Goal: Check status: Verify the current state of an ongoing process or item

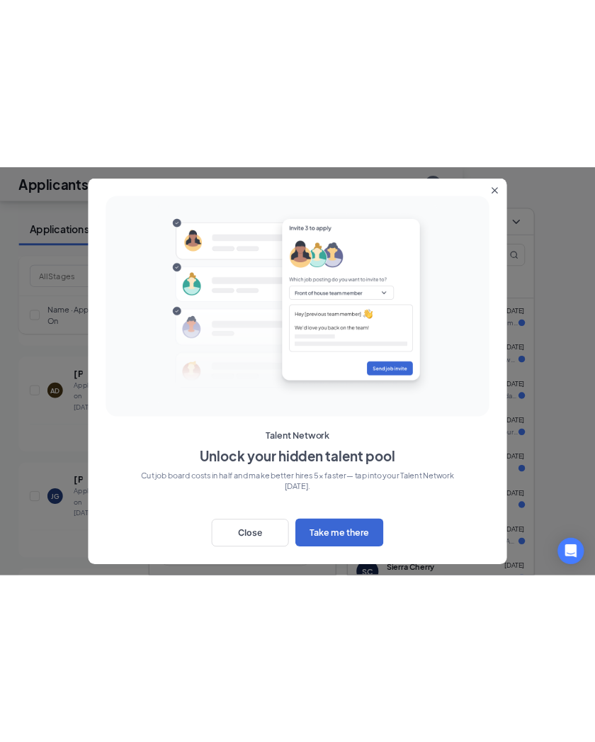
scroll to position [1242, 0]
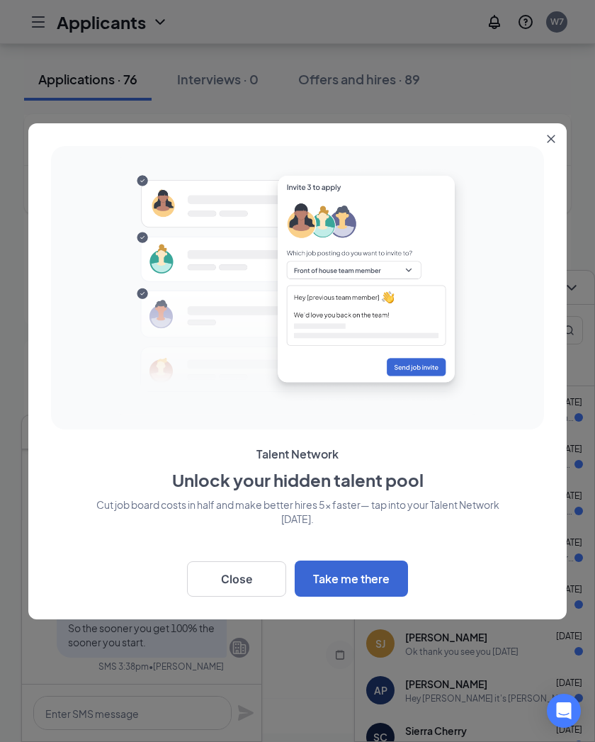
click at [244, 524] on button "Close" at bounding box center [236, 578] width 99 height 35
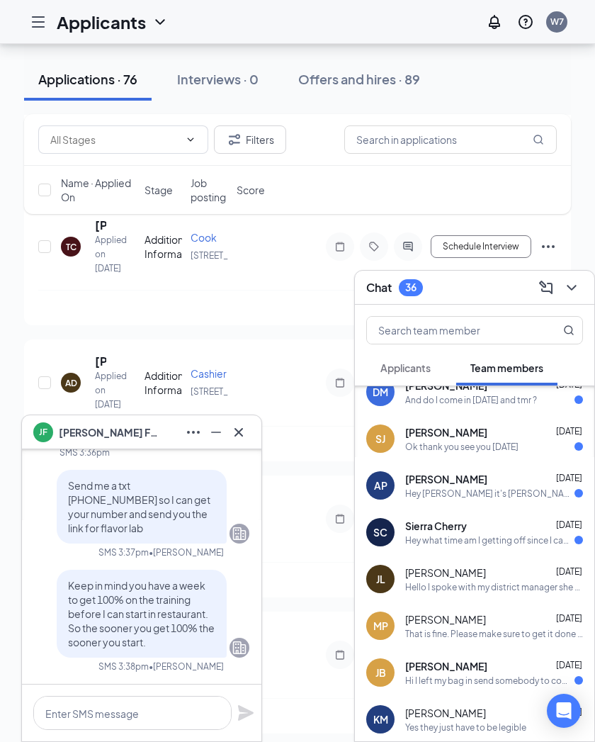
scroll to position [210, 0]
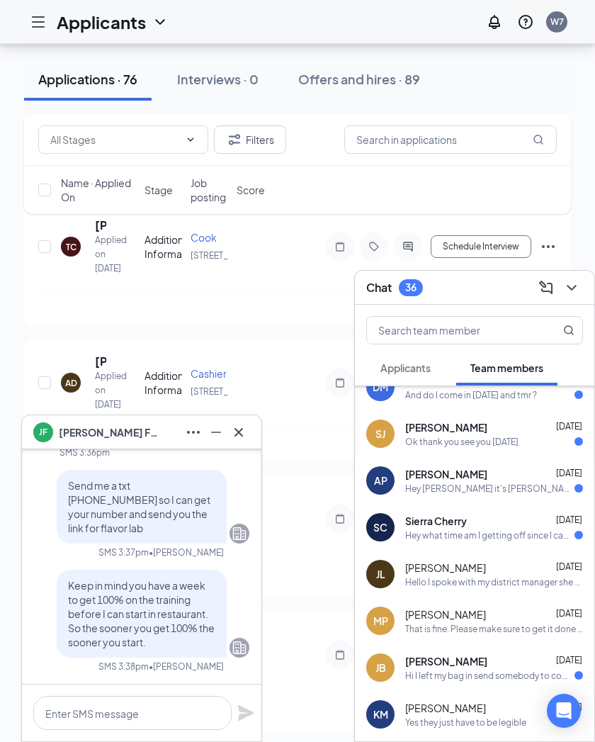
click at [561, 517] on span "[DATE]" at bounding box center [569, 519] width 26 height 11
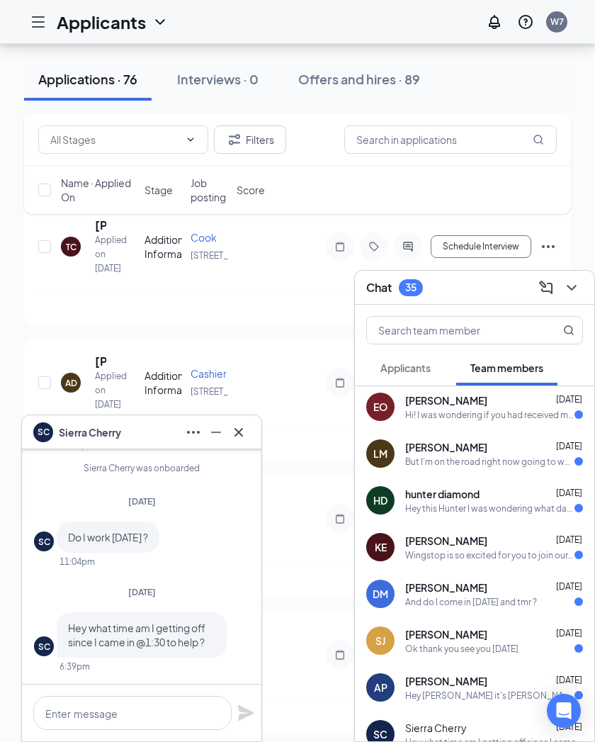
scroll to position [1, 0]
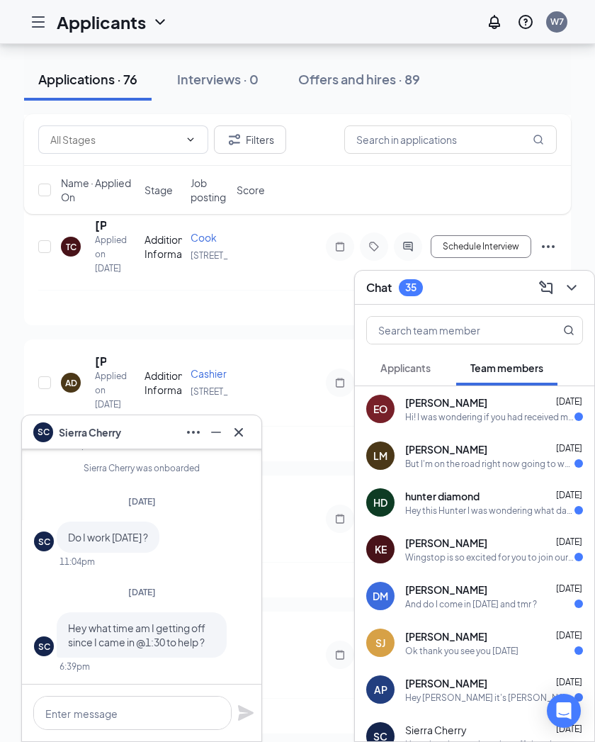
click at [241, 427] on icon "Cross" at bounding box center [238, 432] width 17 height 17
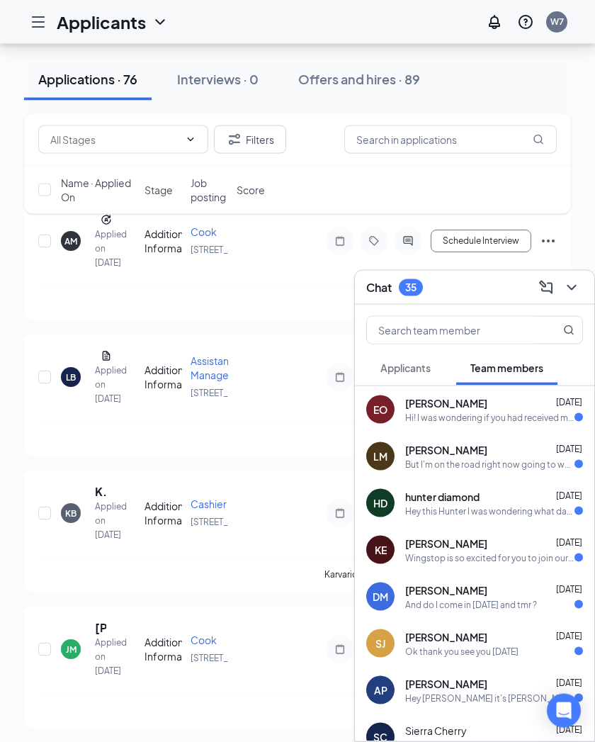
scroll to position [563, 0]
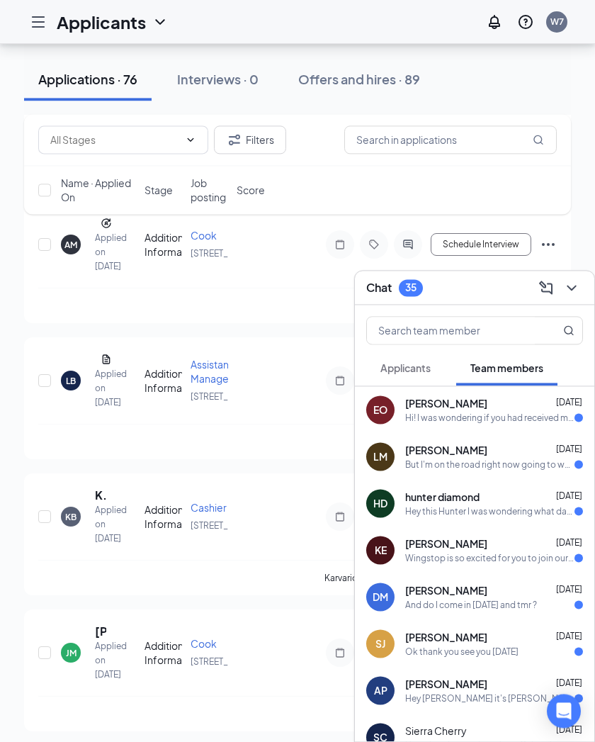
click at [570, 281] on icon "ChevronDown" at bounding box center [571, 287] width 17 height 17
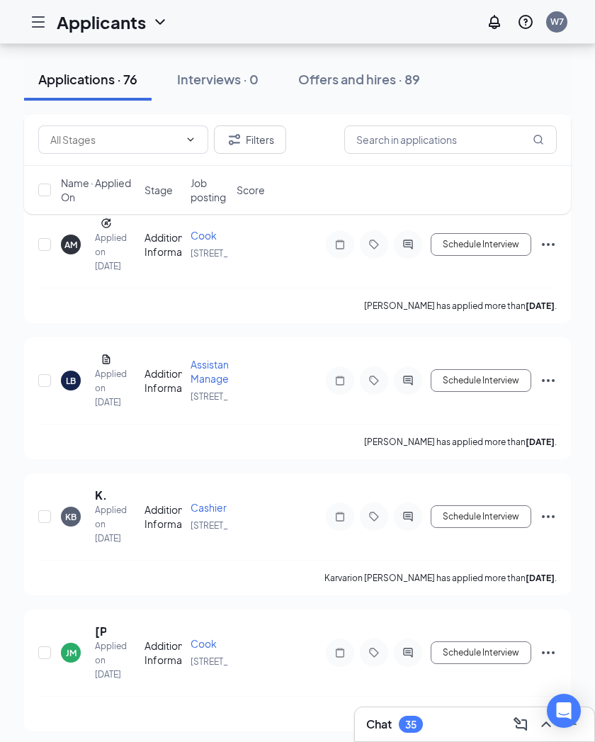
click at [464, 524] on div "Chat 35" at bounding box center [474, 724] width 217 height 23
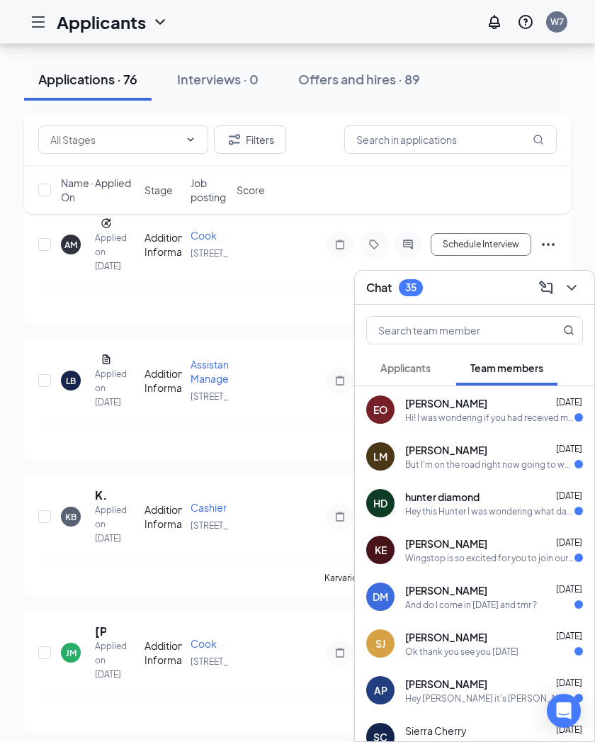
click at [564, 412] on div "Hi! I was wondering if you had received my Food Handlers certificate? I just wa…" at bounding box center [489, 418] width 169 height 12
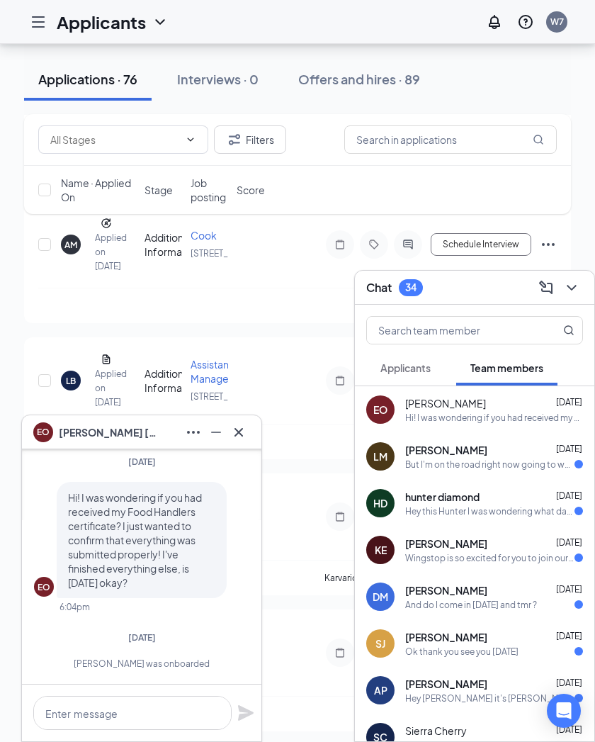
click at [242, 430] on icon "Cross" at bounding box center [239, 431] width 9 height 9
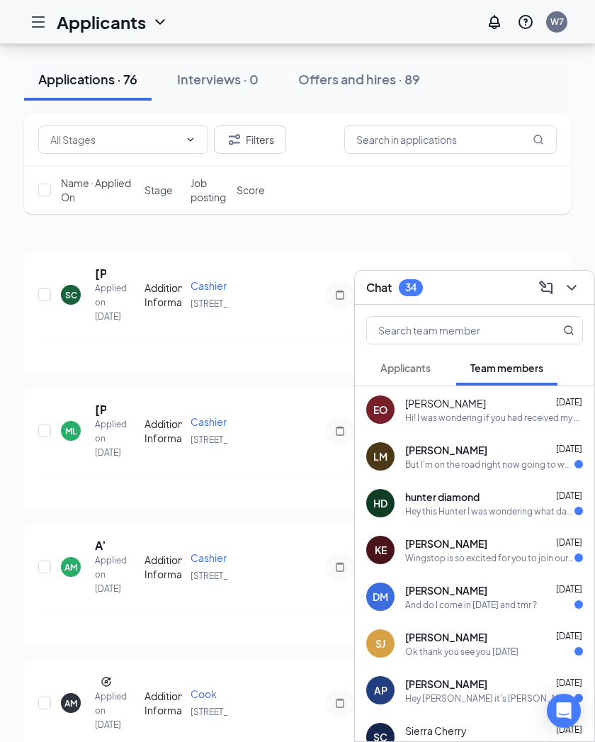
scroll to position [0, 0]
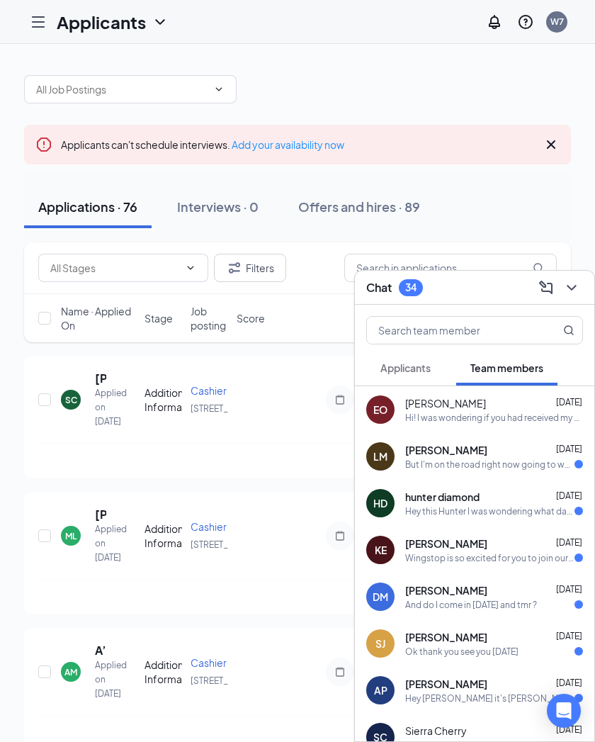
click at [578, 285] on icon "ChevronDown" at bounding box center [571, 287] width 17 height 17
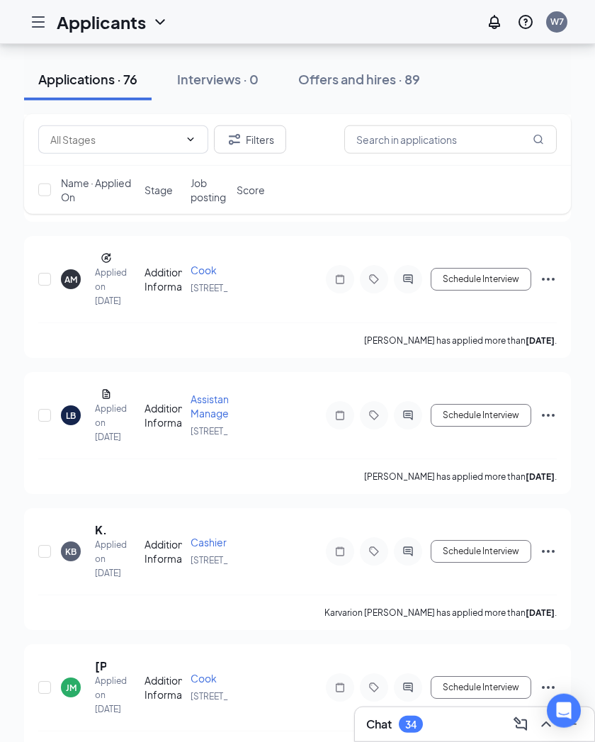
scroll to position [532, 0]
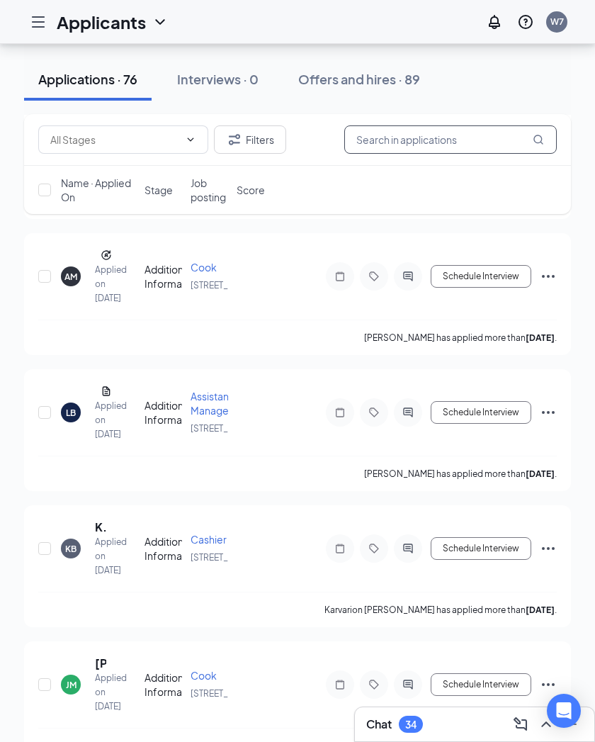
click at [408, 146] on input "text" at bounding box center [450, 139] width 213 height 28
click at [394, 133] on input "text" at bounding box center [450, 139] width 213 height 28
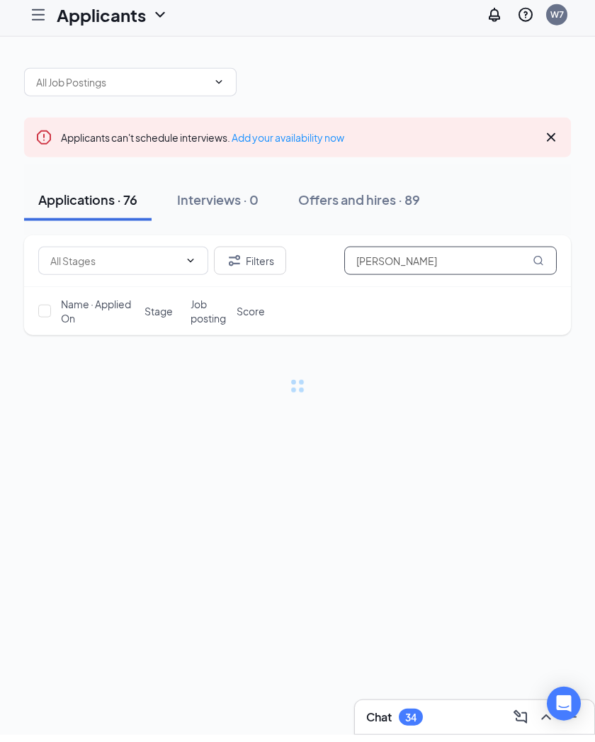
type input "[PERSON_NAME]"
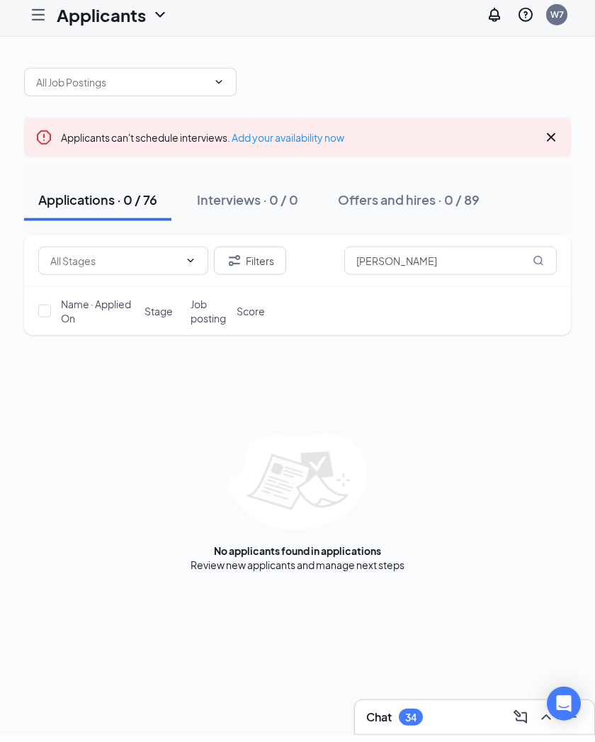
click at [408, 193] on button "Offers and hires · 0 / 89" at bounding box center [409, 207] width 170 height 43
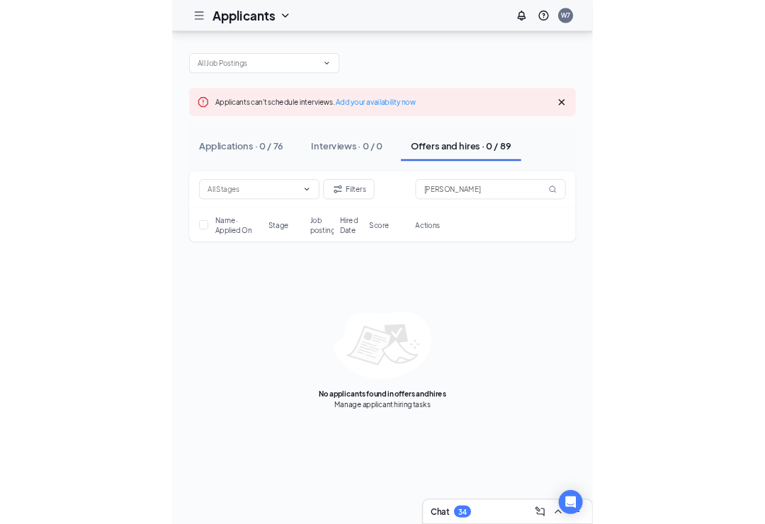
scroll to position [72, 0]
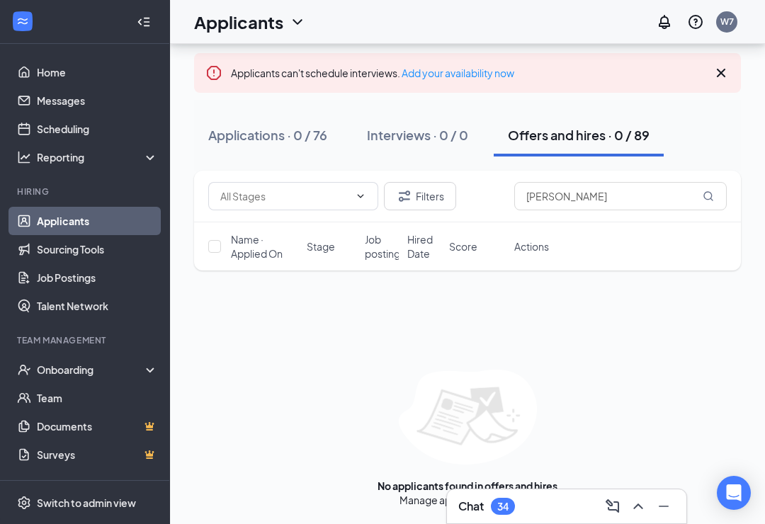
click at [310, 136] on div "Applications · 0 / 76" at bounding box center [267, 135] width 119 height 18
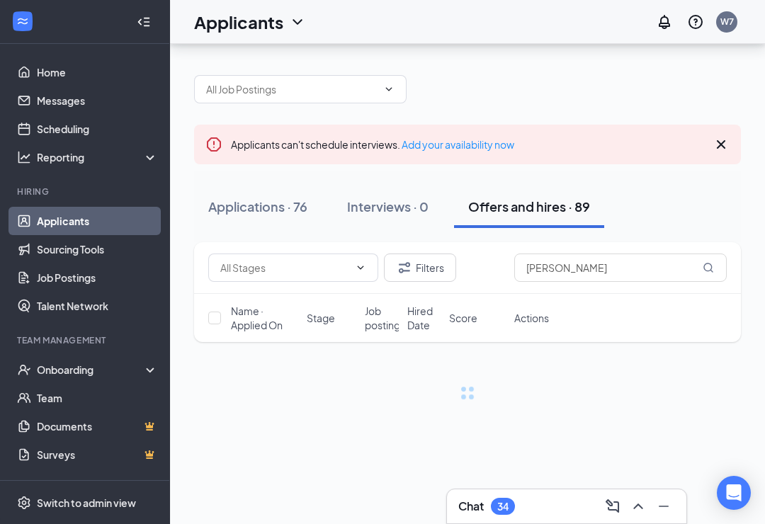
scroll to position [22, 0]
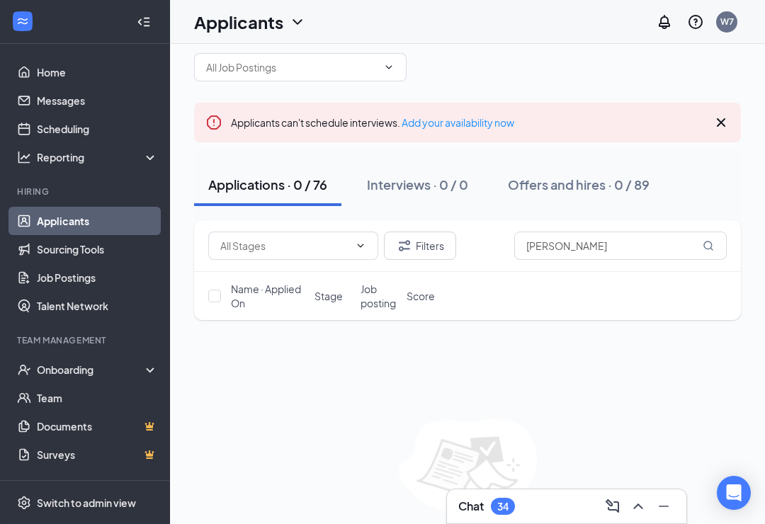
click at [101, 225] on link "Applicants" at bounding box center [97, 221] width 121 height 28
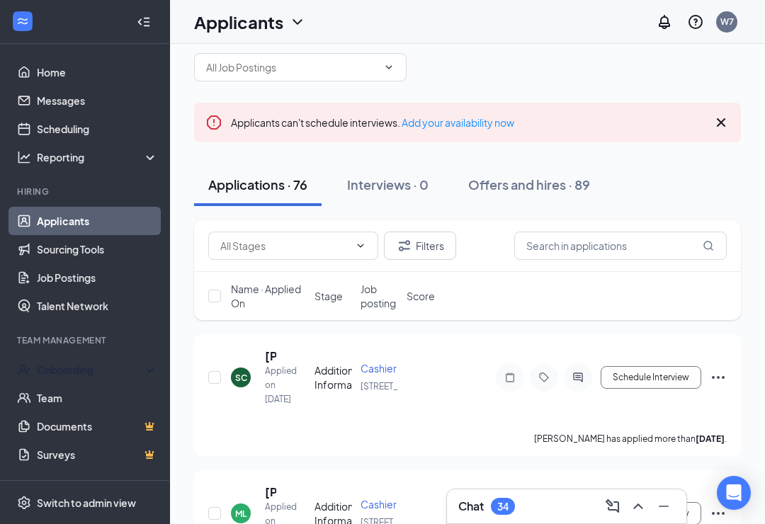
click at [95, 373] on div "Onboarding" at bounding box center [91, 370] width 109 height 14
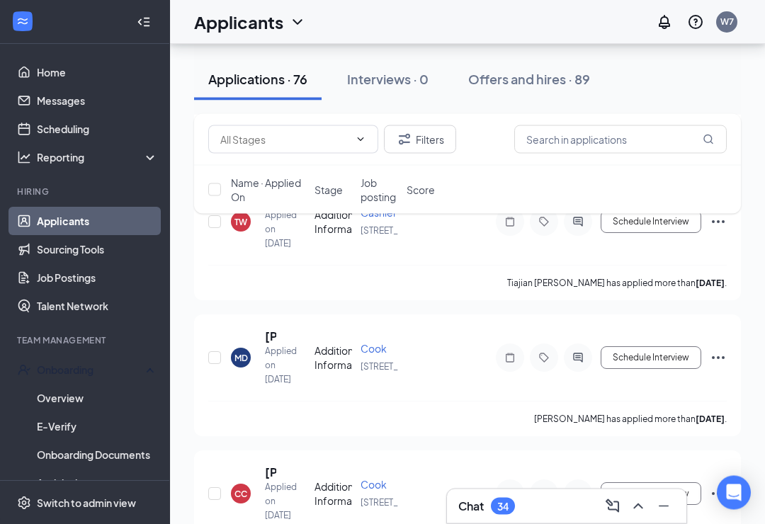
scroll to position [3037, 0]
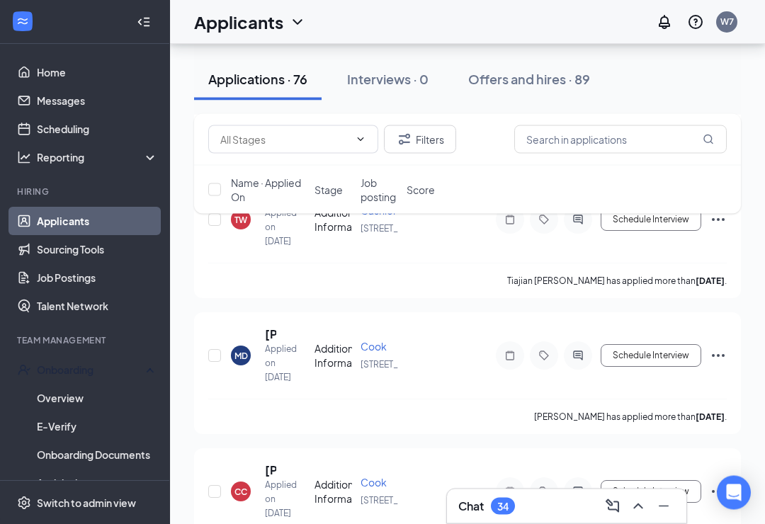
click at [91, 369] on div "Onboarding" at bounding box center [91, 370] width 109 height 14
click at [96, 373] on div "Onboarding" at bounding box center [91, 370] width 109 height 14
click at [68, 401] on link "Overview" at bounding box center [97, 398] width 121 height 28
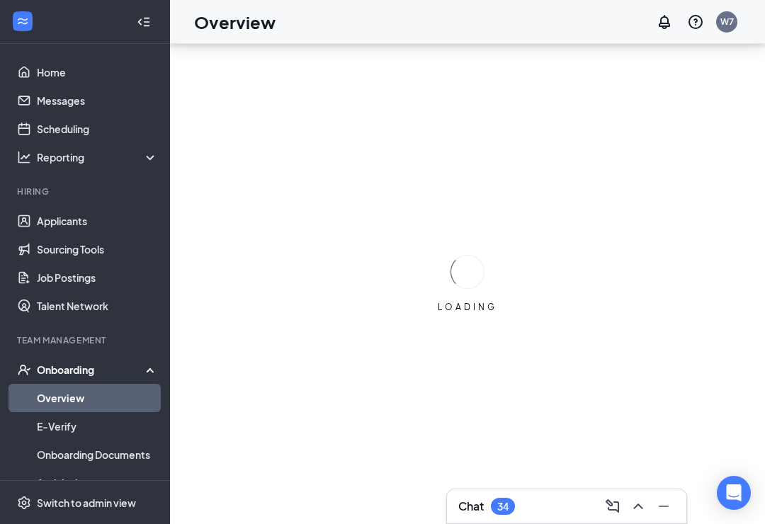
scroll to position [22, 0]
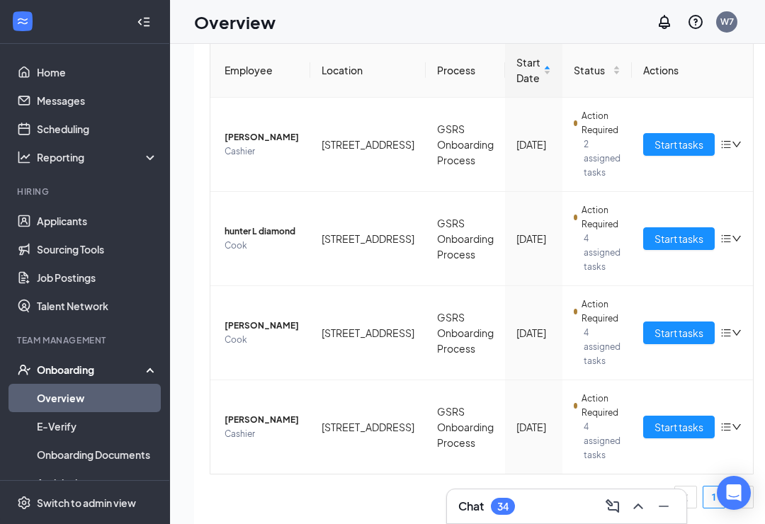
scroll to position [134, 0]
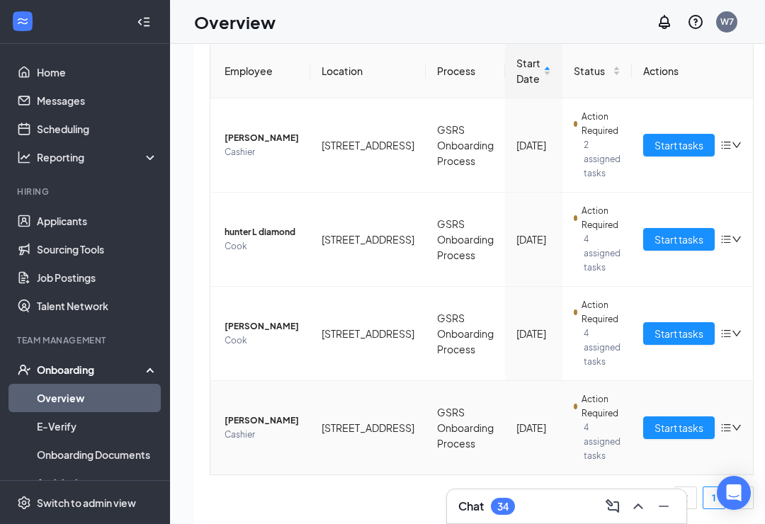
click at [732, 432] on icon "down" at bounding box center [737, 428] width 10 height 10
click at [732, 424] on icon "down" at bounding box center [737, 428] width 10 height 10
click at [582, 398] on span "Action Required" at bounding box center [601, 407] width 39 height 28
click at [582, 407] on span "Action Required" at bounding box center [601, 407] width 39 height 28
click at [582, 417] on span "Action Required" at bounding box center [601, 407] width 39 height 28
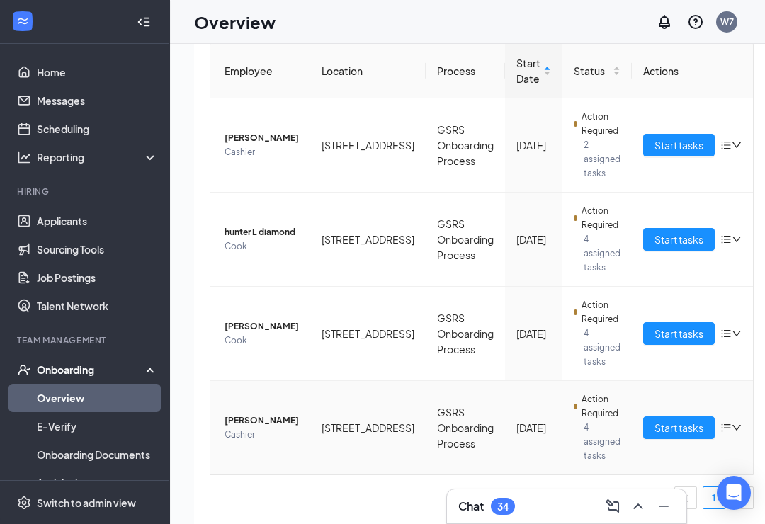
click at [267, 426] on span "[PERSON_NAME]" at bounding box center [262, 421] width 74 height 14
